Goal: Information Seeking & Learning: Learn about a topic

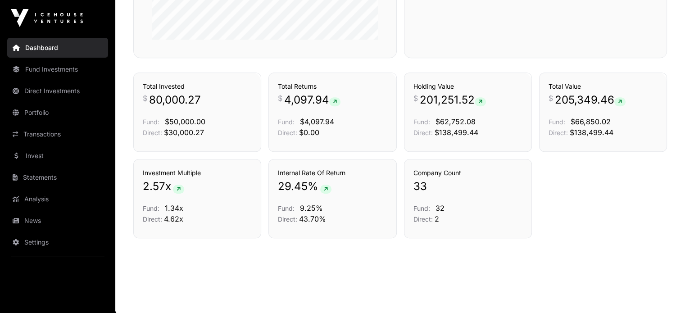
scroll to position [549, 0]
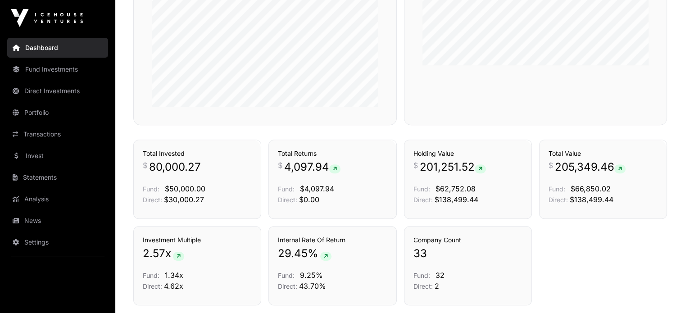
click at [36, 107] on link "Portfolio" at bounding box center [57, 113] width 101 height 20
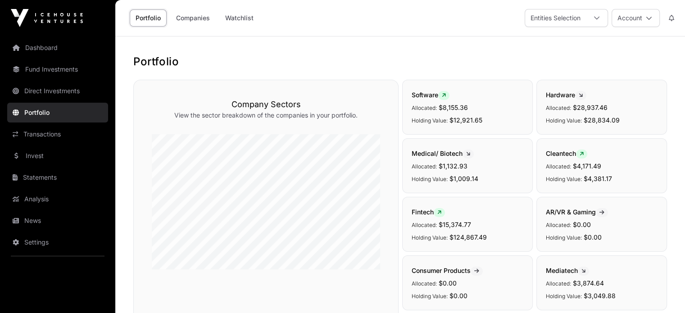
click at [199, 18] on link "Companies" at bounding box center [192, 17] width 45 height 17
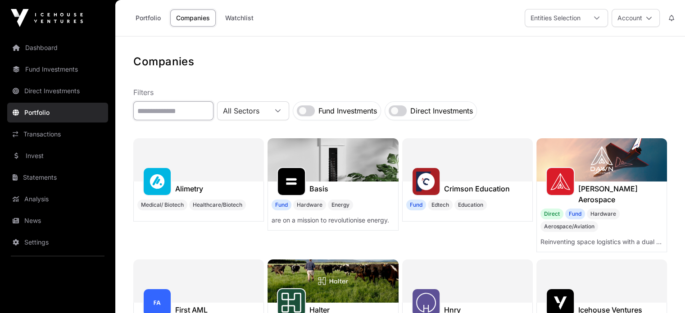
click at [203, 108] on input "text" at bounding box center [173, 110] width 80 height 19
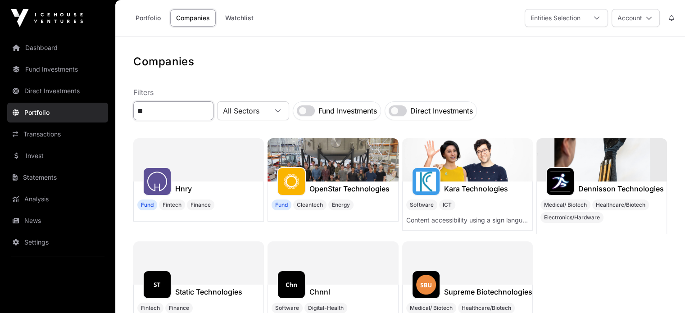
type input "**"
click at [184, 186] on h1 "Hnry" at bounding box center [183, 188] width 17 height 11
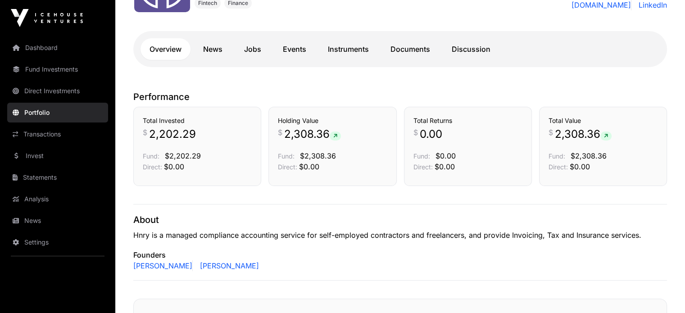
scroll to position [162, 0]
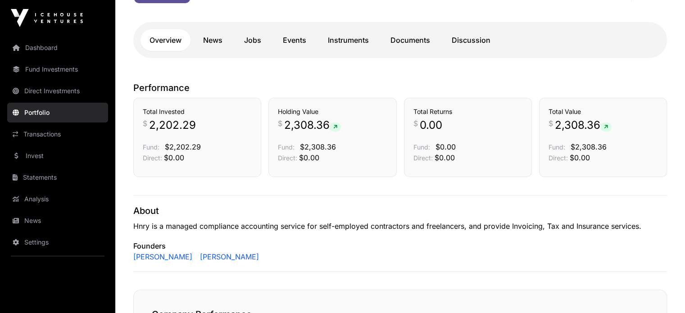
click at [207, 39] on link "News" at bounding box center [212, 40] width 37 height 22
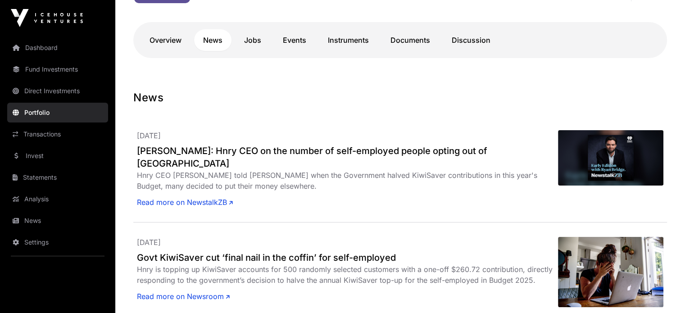
click at [304, 40] on link "Events" at bounding box center [294, 40] width 41 height 22
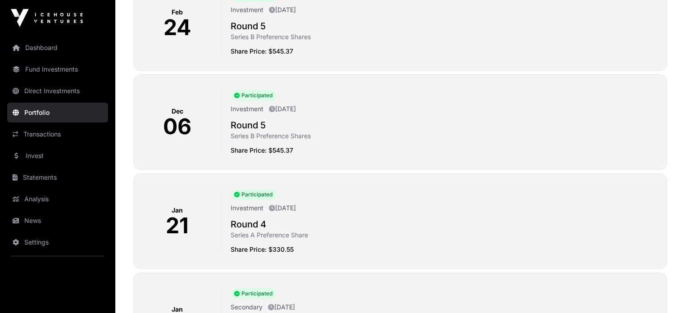
scroll to position [135, 0]
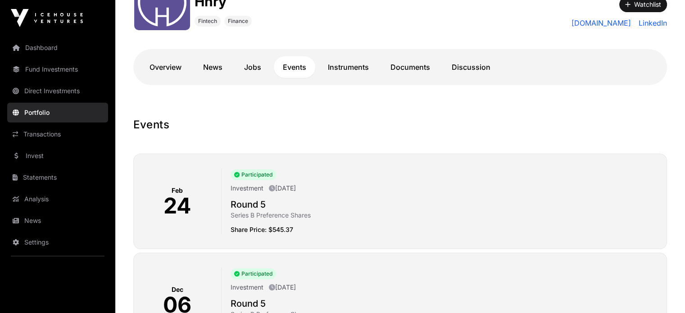
click at [413, 68] on link "Documents" at bounding box center [410, 67] width 58 height 22
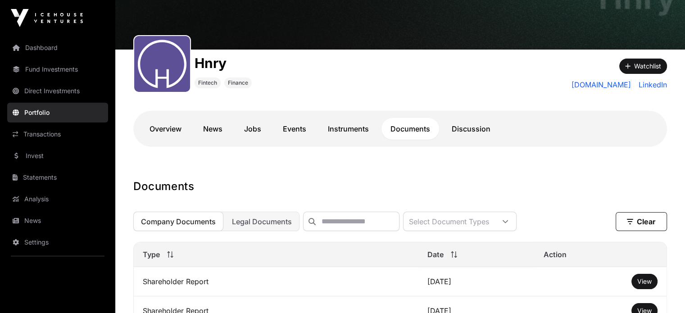
scroll to position [70, 0]
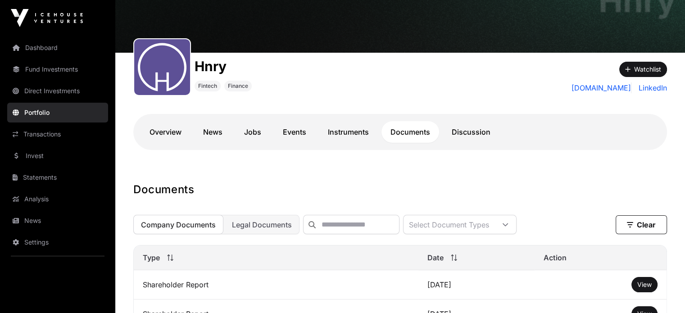
click at [471, 133] on link "Discussion" at bounding box center [470, 132] width 57 height 22
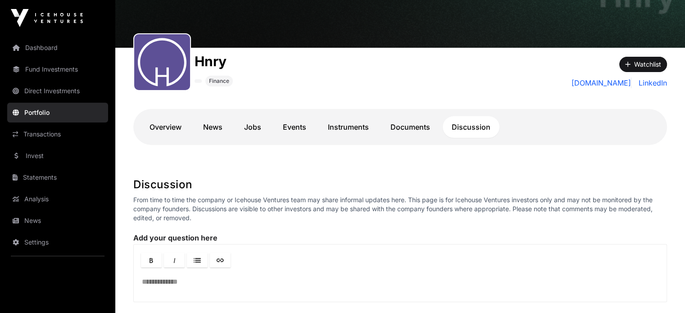
scroll to position [74, 0]
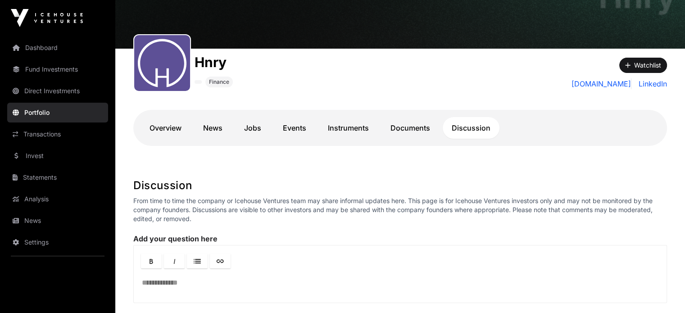
click at [365, 129] on link "Instruments" at bounding box center [348, 128] width 59 height 22
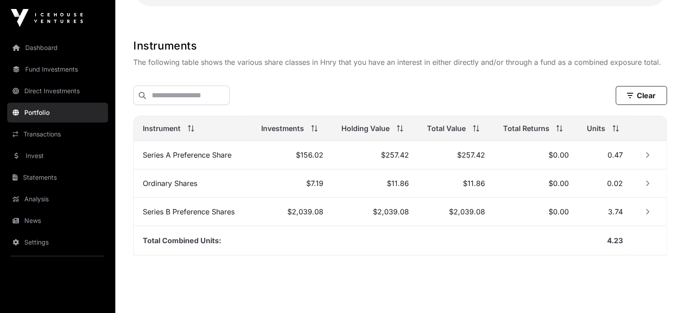
scroll to position [232, 0]
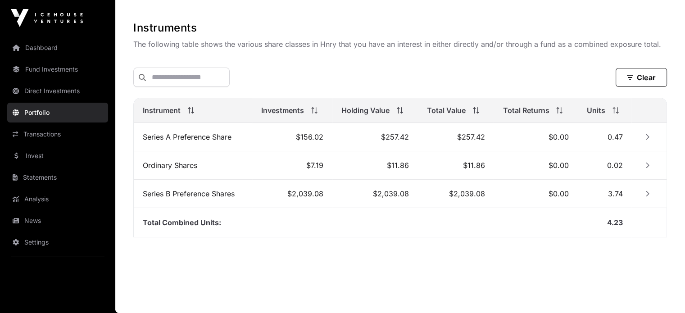
click at [51, 112] on link "Portfolio" at bounding box center [57, 113] width 101 height 20
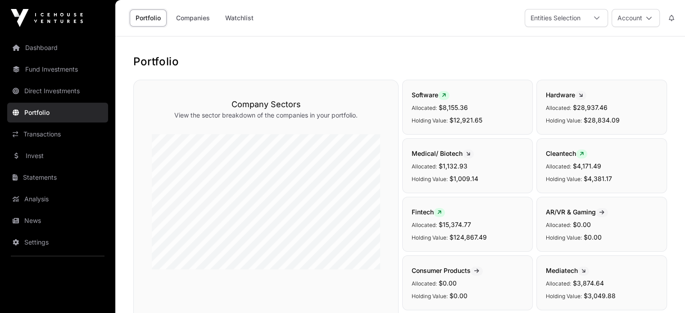
click at [69, 134] on link "Transactions" at bounding box center [57, 134] width 101 height 20
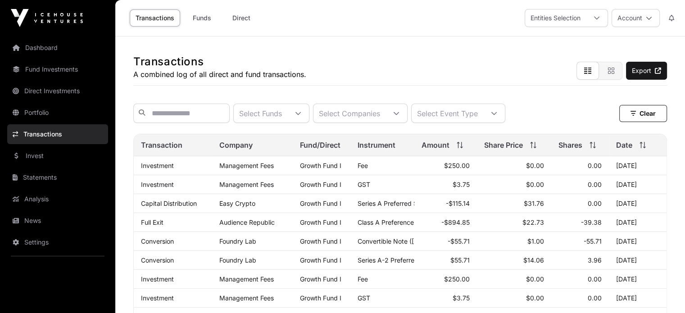
click at [47, 49] on link "Dashboard" at bounding box center [57, 48] width 101 height 20
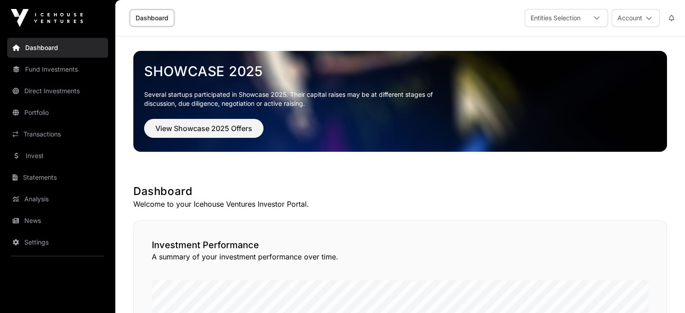
click at [638, 11] on button "Account" at bounding box center [635, 18] width 48 height 18
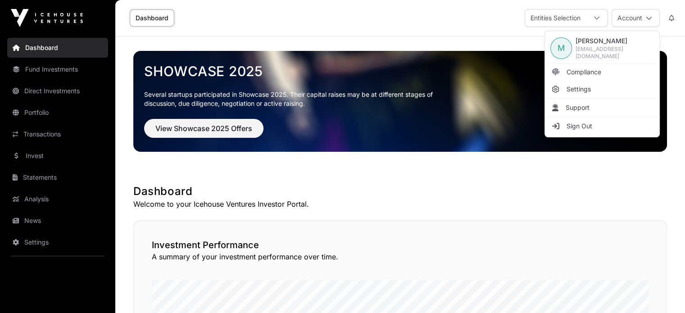
click at [584, 122] on span "Sign Out" at bounding box center [579, 126] width 26 height 9
